Goal: Find specific page/section: Find specific page/section

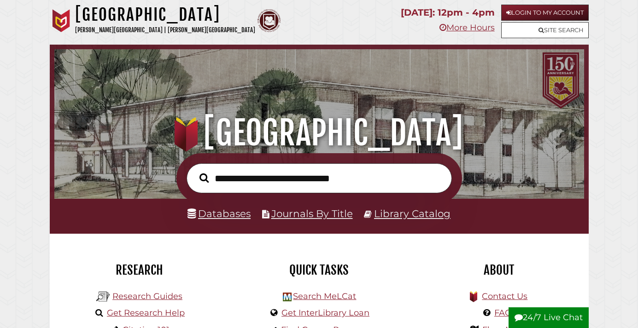
scroll to position [175, 525]
click at [523, 10] on link "Login to My Account" at bounding box center [544, 13] width 87 height 16
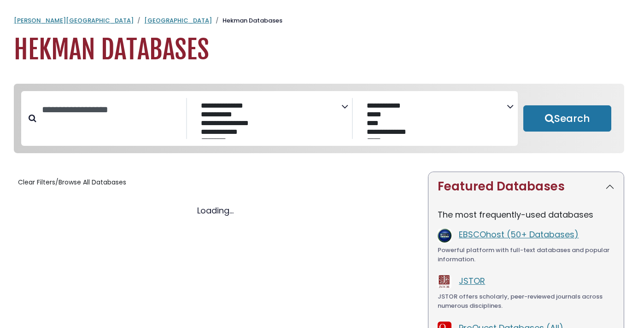
select select "Database Subject Filter"
select select "Database Vendors Filter"
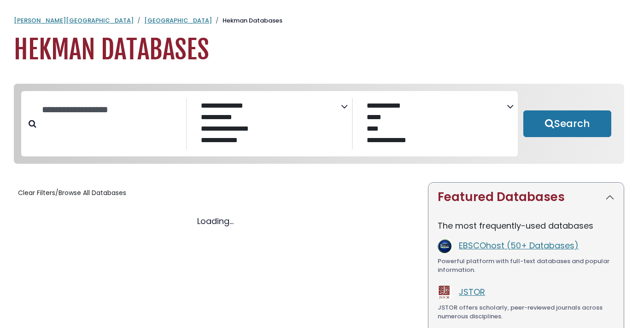
select select "Database Subject Filter"
select select "Database Vendors Filter"
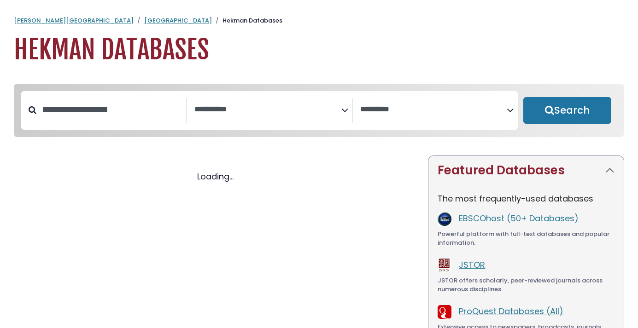
select select "Database Subject Filter"
select select "Database Vendors Filter"
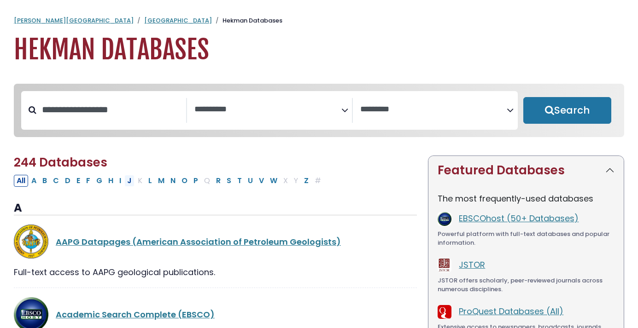
click at [128, 181] on button "J" at bounding box center [129, 181] width 10 height 12
select select "Database Subject Filter"
select select "Database Vendors Filter"
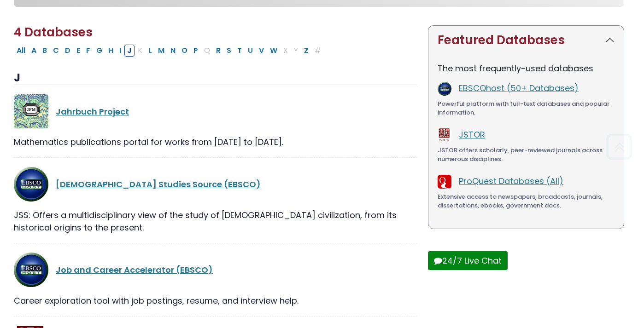
scroll to position [237, 0]
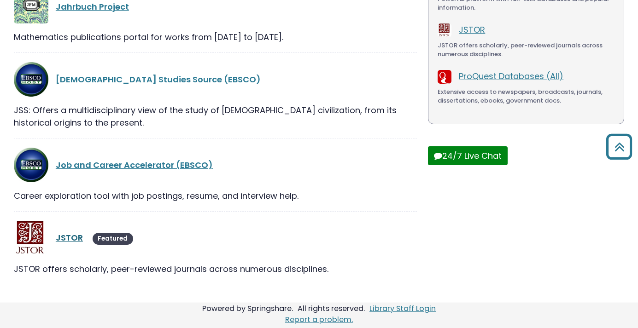
click at [67, 237] on link "JSTOR" at bounding box center [69, 238] width 27 height 12
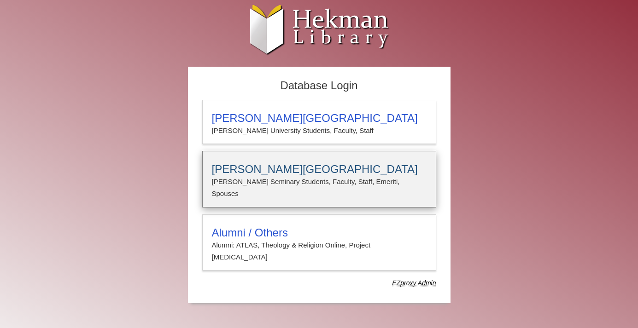
type input "**********"
click at [235, 178] on p "Calvin Seminary Students, Faculty, Staff, Emeriti, Spouses" at bounding box center [319, 188] width 215 height 24
